Goal: Task Accomplishment & Management: Complete application form

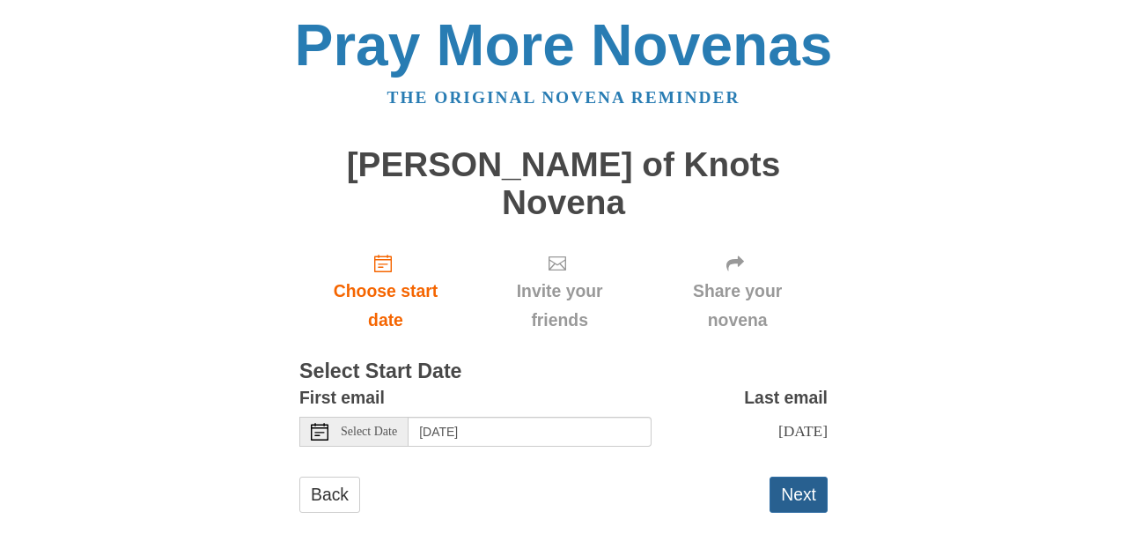
click at [805, 476] on button "Next" at bounding box center [799, 494] width 58 height 36
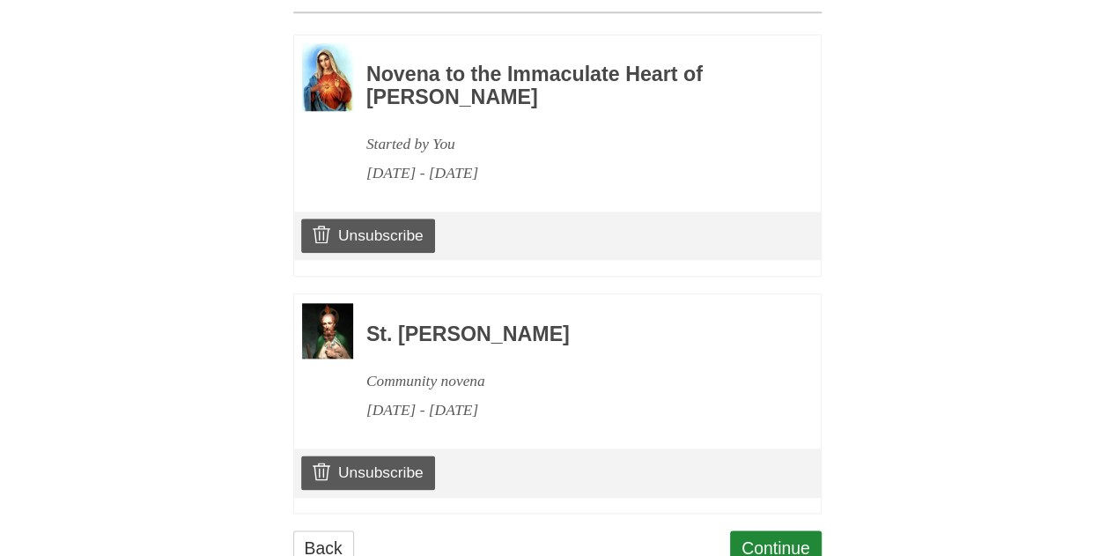
scroll to position [872, 0]
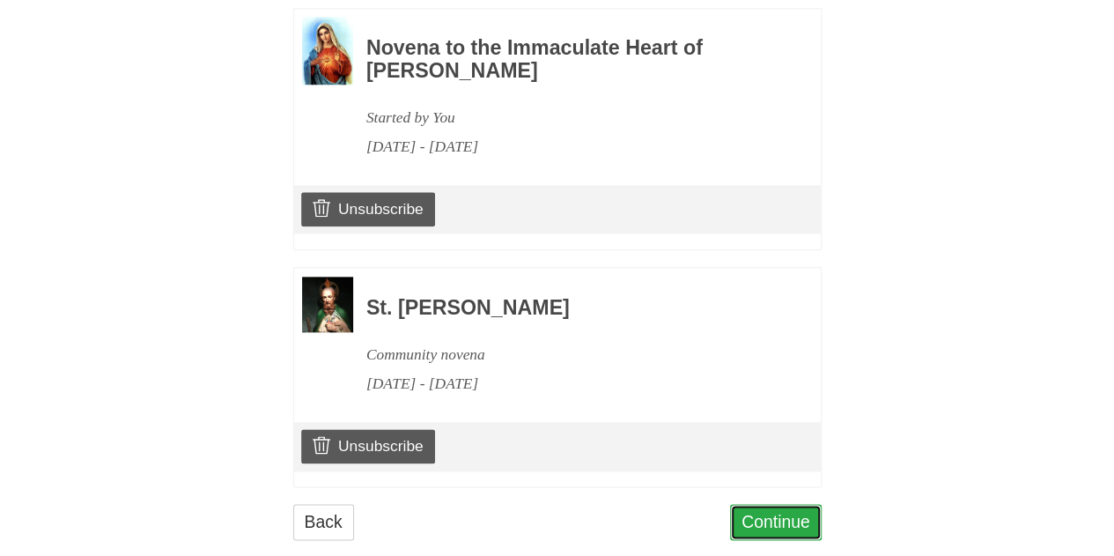
click at [752, 504] on link "Continue" at bounding box center [776, 522] width 92 height 36
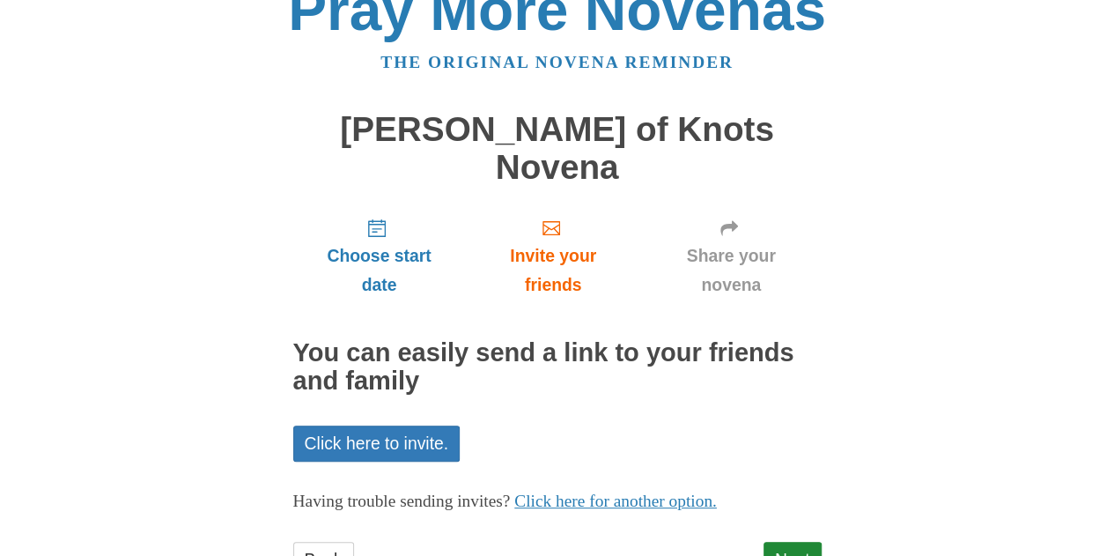
scroll to position [70, 0]
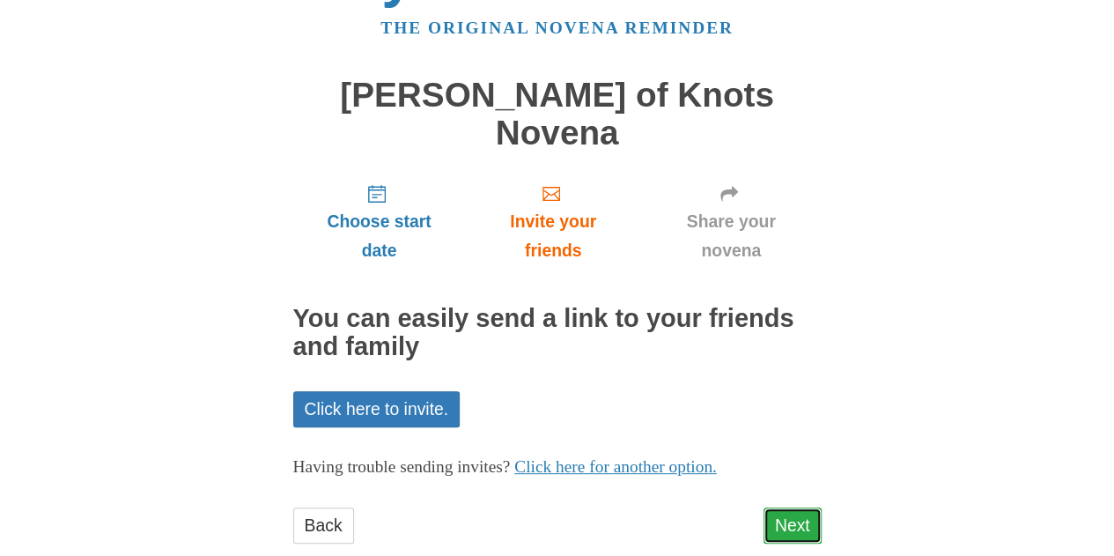
click at [791, 507] on link "Next" at bounding box center [793, 525] width 58 height 36
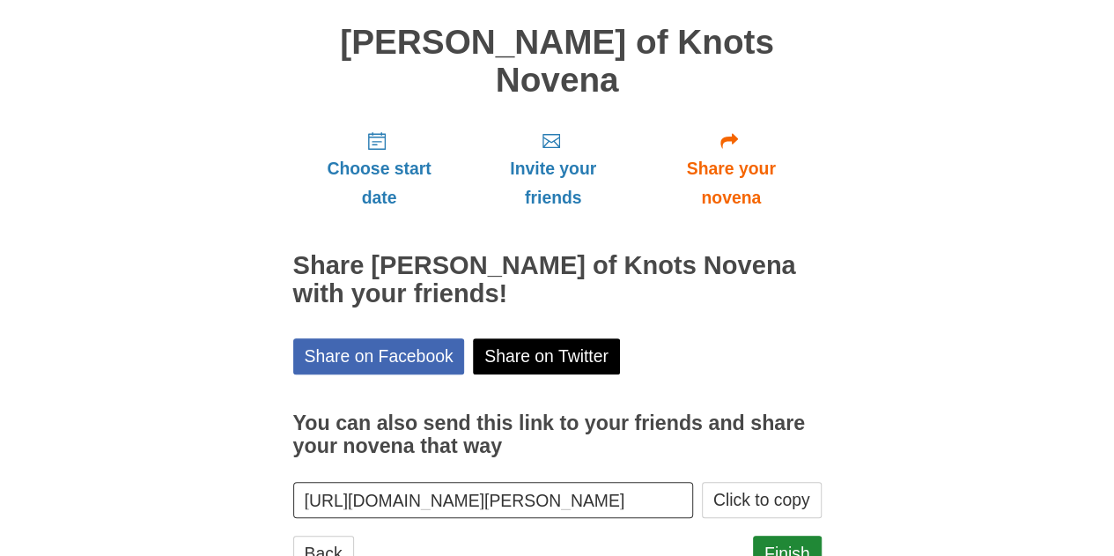
scroll to position [150, 0]
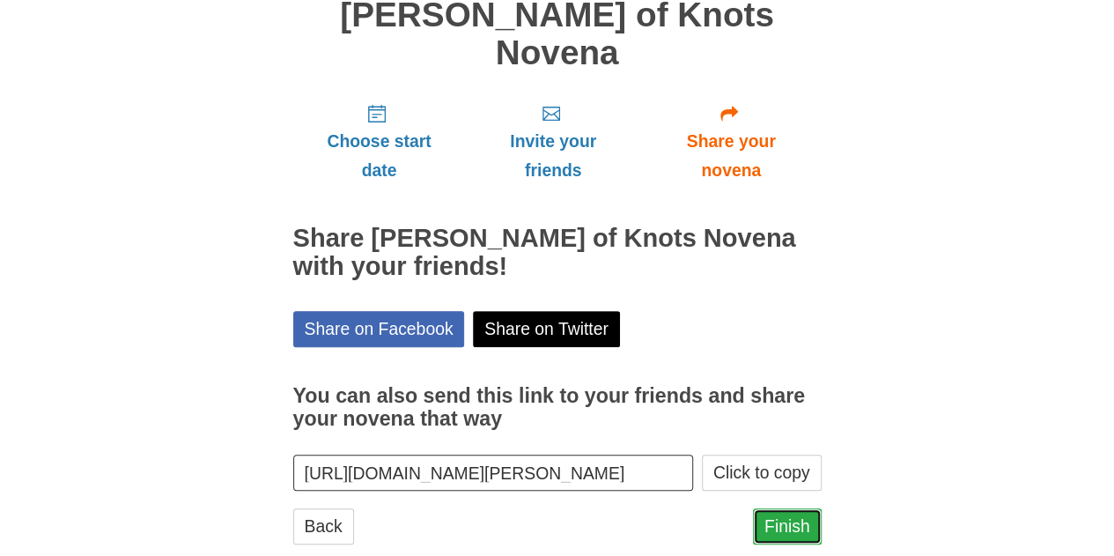
click at [794, 508] on link "Finish" at bounding box center [787, 526] width 69 height 36
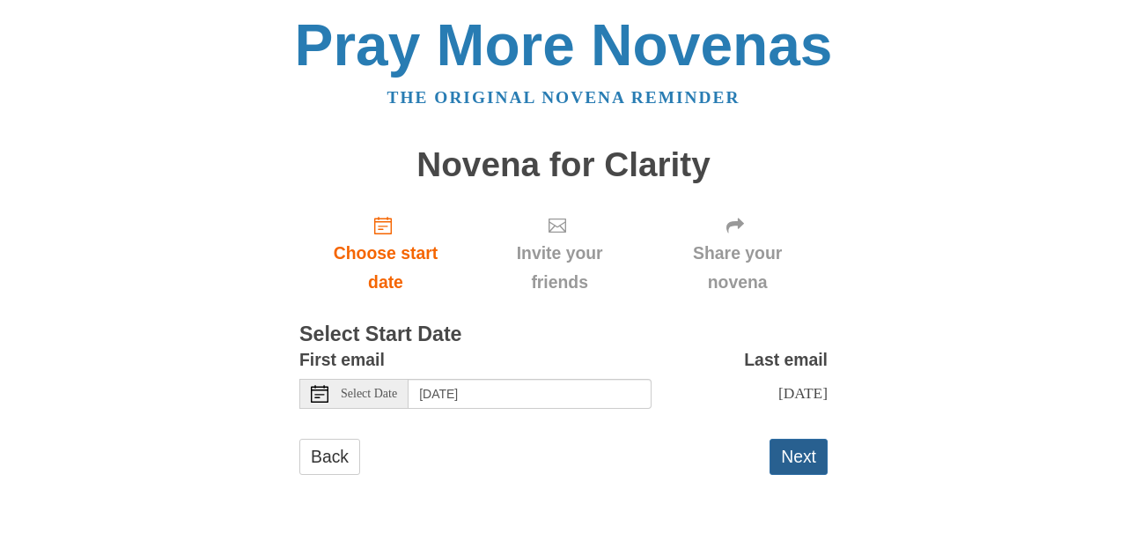
click at [803, 456] on button "Next" at bounding box center [799, 457] width 58 height 36
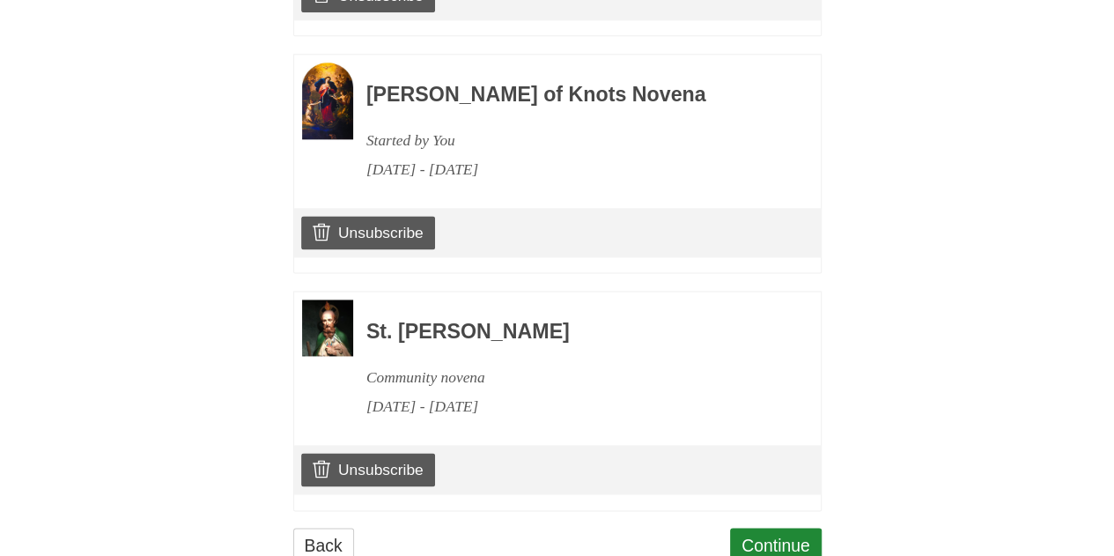
scroll to position [1108, 0]
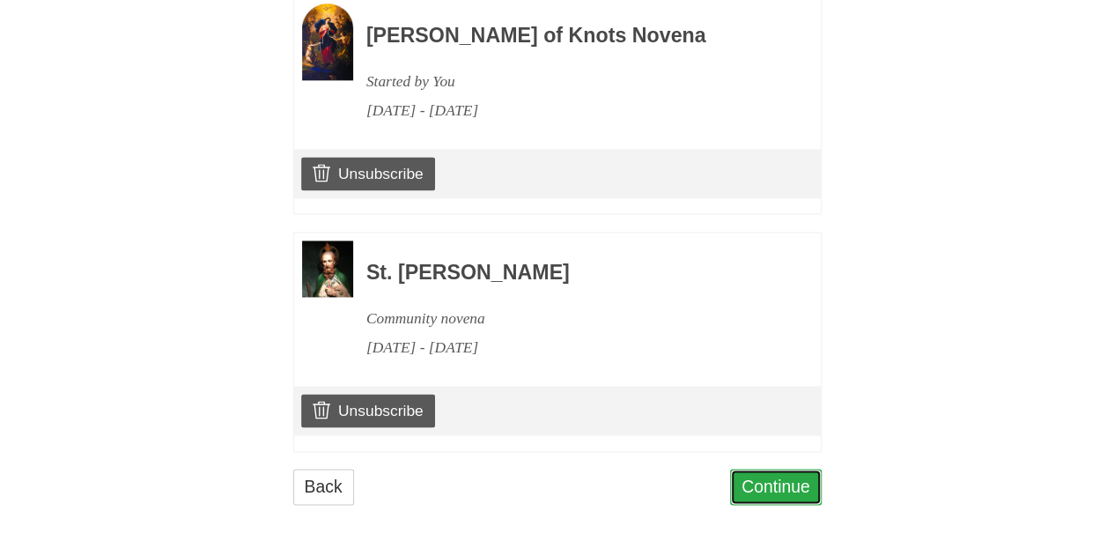
click at [787, 491] on link "Continue" at bounding box center [776, 487] width 92 height 36
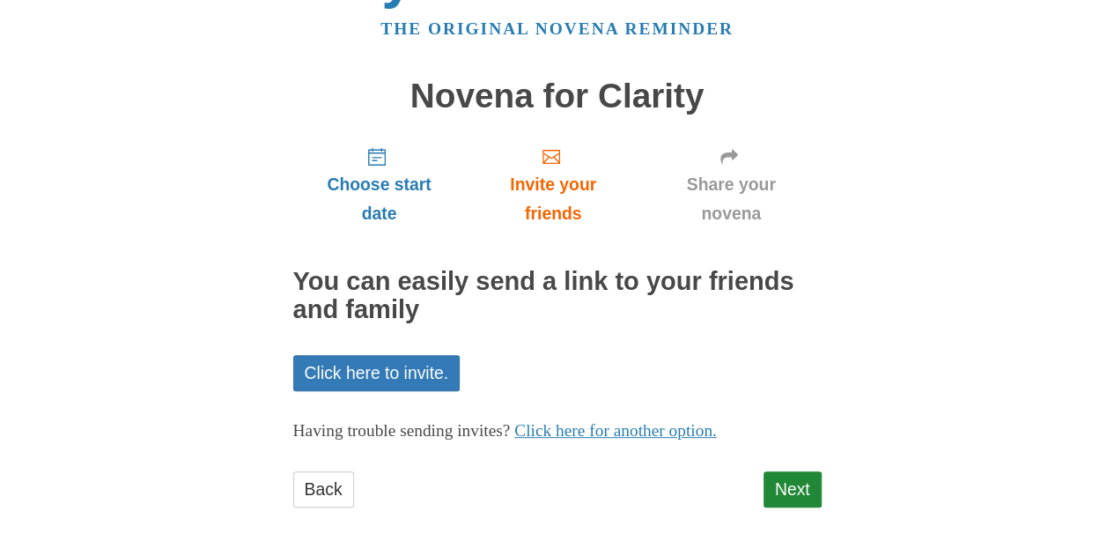
scroll to position [70, 0]
click at [803, 490] on link "Next" at bounding box center [793, 488] width 58 height 36
